Goal: Use online tool/utility: Utilize a website feature to perform a specific function

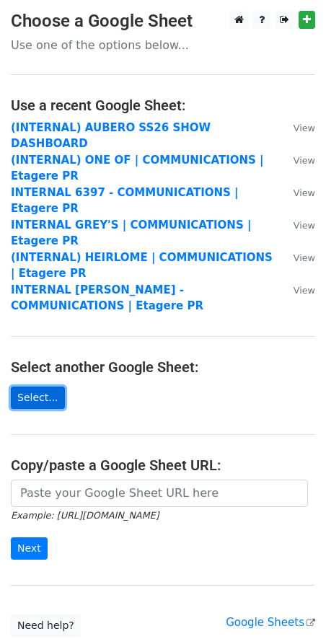
click at [50, 386] on link "Select..." at bounding box center [38, 397] width 54 height 22
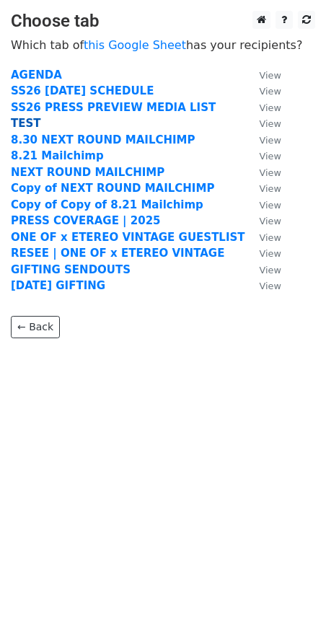
click at [22, 118] on strong "TEST" at bounding box center [26, 123] width 30 height 13
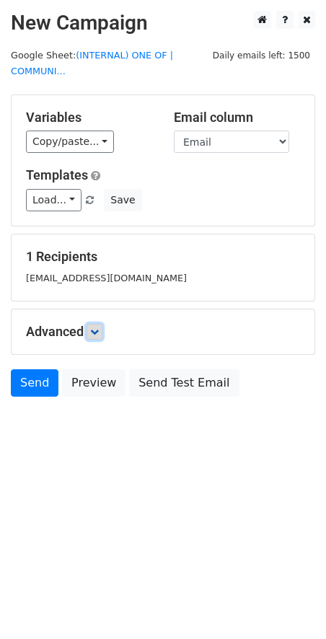
click at [95, 330] on icon at bounding box center [94, 331] width 9 height 9
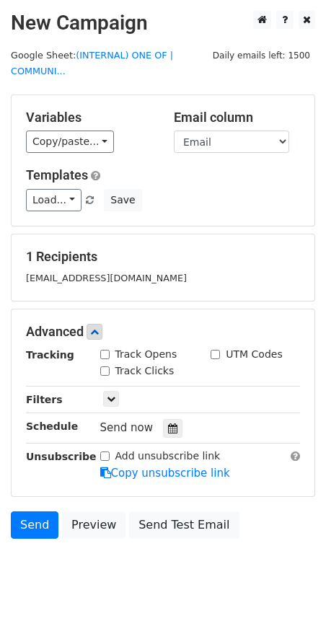
click at [101, 350] on input "Track Opens" at bounding box center [104, 354] width 9 height 9
checkbox input "true"
click at [104, 363] on div "Track Clicks" at bounding box center [137, 370] width 74 height 15
click at [105, 366] on input "Track Clicks" at bounding box center [104, 370] width 9 height 9
checkbox input "true"
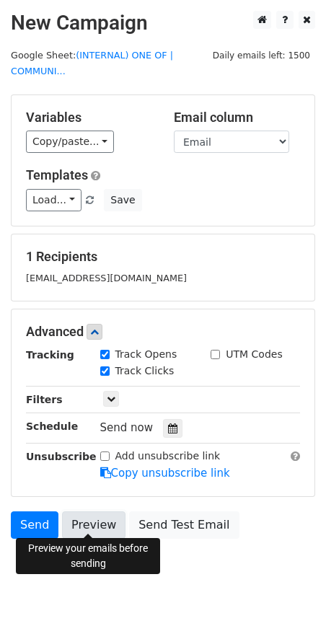
click at [89, 523] on link "Preview" at bounding box center [93, 524] width 63 height 27
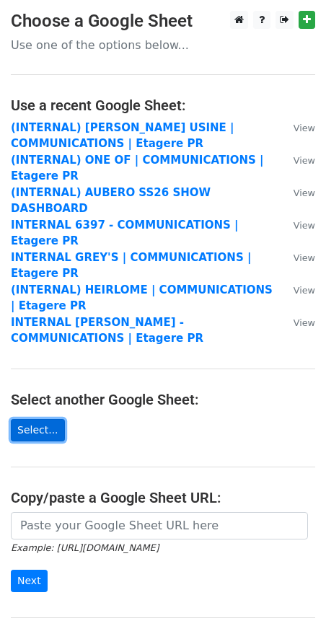
click at [43, 419] on link "Select..." at bounding box center [38, 430] width 54 height 22
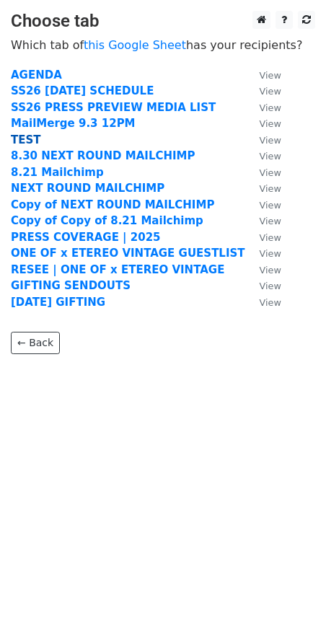
click at [32, 138] on strong "TEST" at bounding box center [26, 139] width 30 height 13
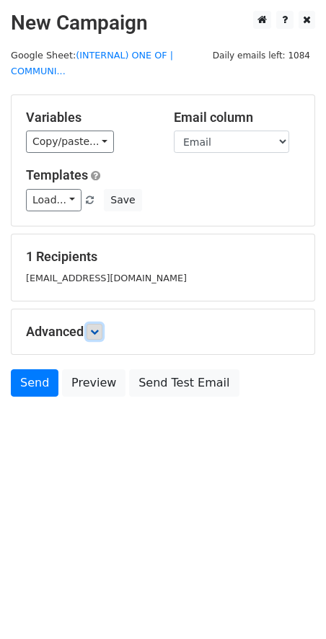
click at [97, 334] on link at bounding box center [95, 332] width 16 height 16
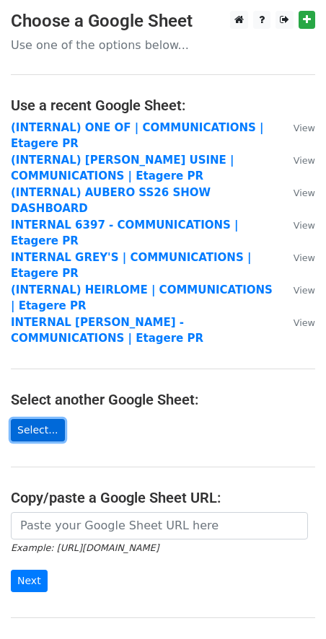
click at [41, 419] on link "Select..." at bounding box center [38, 430] width 54 height 22
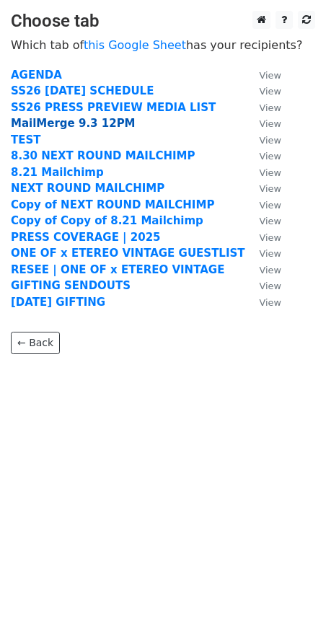
click at [72, 123] on strong "MailMerge 9.3 12PM" at bounding box center [73, 123] width 125 height 13
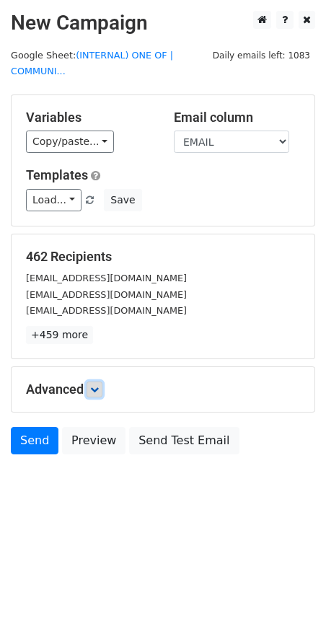
click at [94, 381] on link at bounding box center [95, 389] width 16 height 16
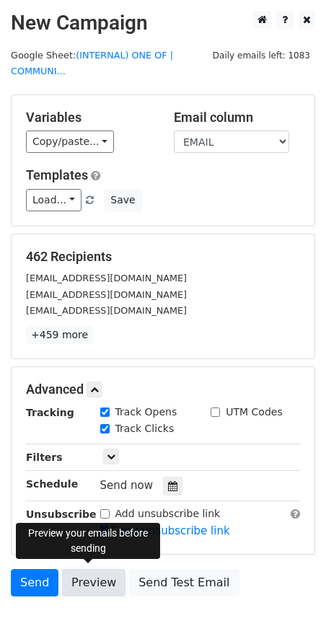
click at [107, 575] on link "Preview" at bounding box center [93, 582] width 63 height 27
click at [93, 580] on link "Preview" at bounding box center [93, 582] width 63 height 27
